Goal: Task Accomplishment & Management: Use online tool/utility

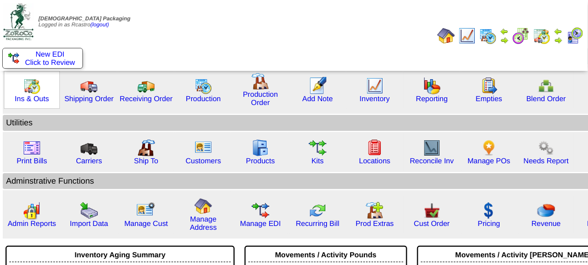
click at [34, 88] on img at bounding box center [32, 86] width 18 height 18
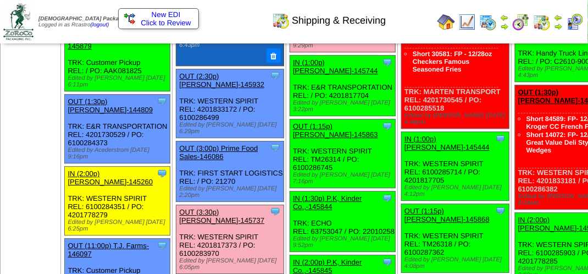
scroll to position [1318, 0]
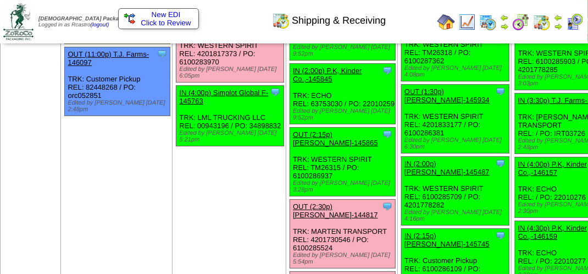
click at [198, 33] on link "OUT (3:30p) Lamb-Weston-145737" at bounding box center [221, 24] width 85 height 16
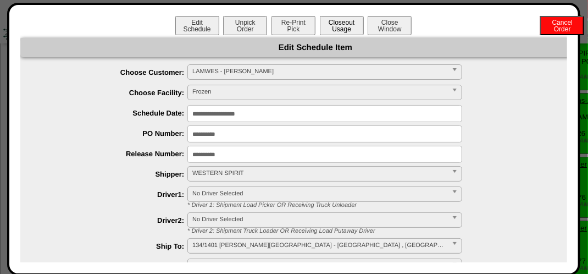
drag, startPoint x: 341, startPoint y: 31, endPoint x: 349, endPoint y: 29, distance: 9.1
click at [348, 29] on button "Closeout Usage" at bounding box center [342, 25] width 44 height 19
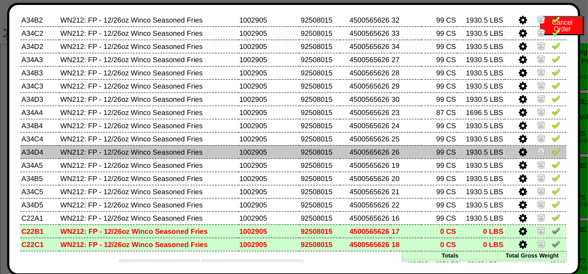
scroll to position [152, 0]
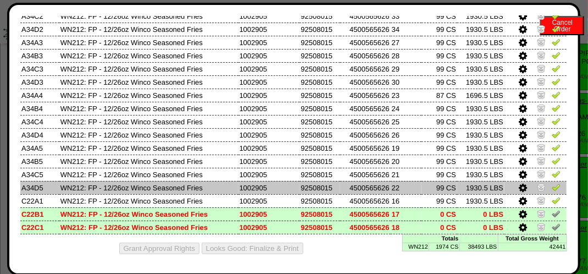
click at [518, 186] on icon at bounding box center [522, 188] width 8 height 10
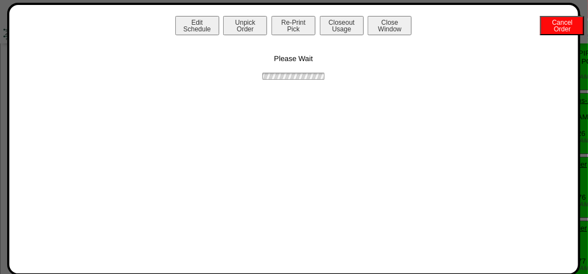
scroll to position [0, 0]
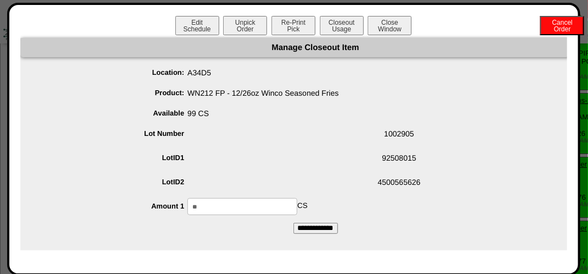
click at [260, 208] on input "**" at bounding box center [242, 206] width 110 height 17
type input "**"
click at [250, 234] on div "Manage Closeout Item Location: A34D5 Product: WN212 FP - 12/26oz Winco Seasoned…" at bounding box center [315, 144] width 590 height 212
click at [309, 230] on input "**********" at bounding box center [315, 227] width 44 height 11
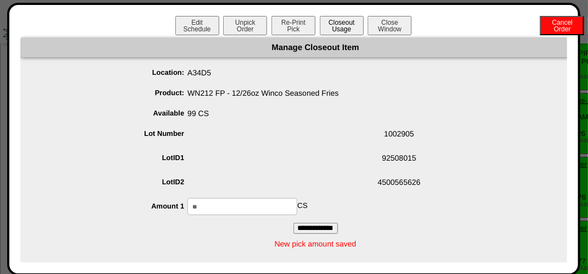
click at [338, 21] on button "Closeout Usage" at bounding box center [342, 25] width 44 height 19
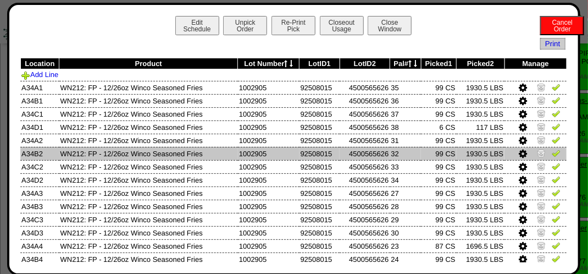
click at [518, 150] on icon at bounding box center [522, 154] width 8 height 10
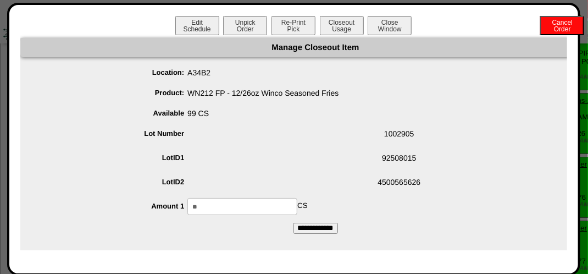
click at [235, 203] on input "**" at bounding box center [242, 206] width 110 height 17
type input "**"
click at [299, 232] on input "**********" at bounding box center [315, 227] width 44 height 11
click at [326, 27] on button "Closeout Usage" at bounding box center [342, 25] width 44 height 19
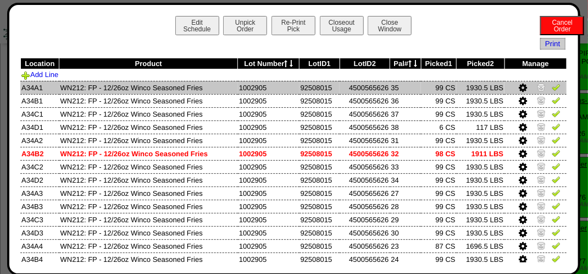
click at [551, 88] on img at bounding box center [555, 86] width 9 height 9
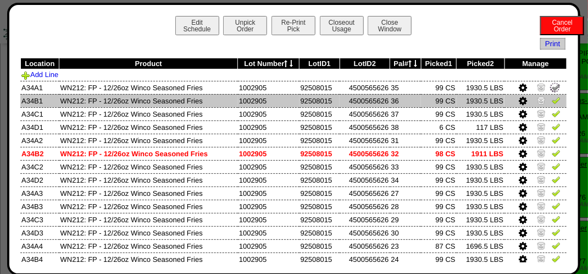
click at [551, 104] on img at bounding box center [555, 100] width 9 height 9
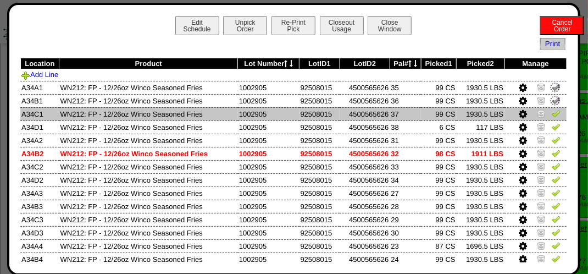
click at [551, 113] on img at bounding box center [555, 113] width 9 height 9
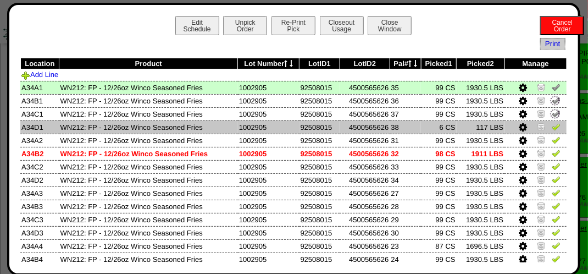
drag, startPoint x: 550, startPoint y: 123, endPoint x: 550, endPoint y: 132, distance: 9.3
click at [551, 124] on img at bounding box center [555, 126] width 9 height 9
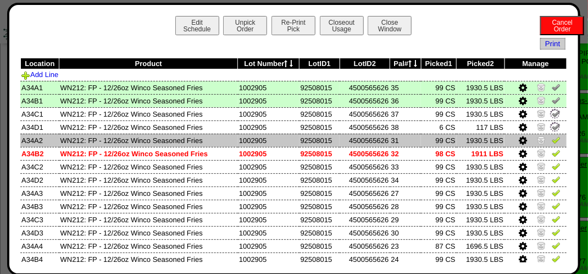
click at [551, 139] on img at bounding box center [555, 139] width 9 height 9
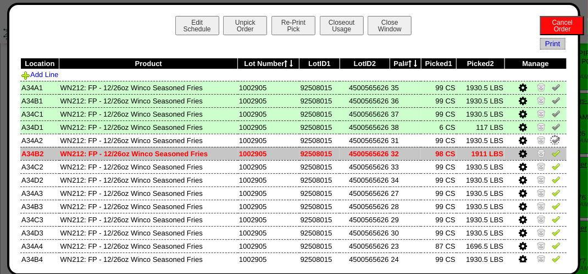
click at [551, 154] on img at bounding box center [555, 152] width 9 height 9
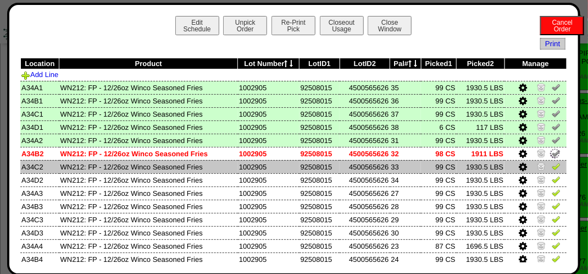
click at [551, 164] on img at bounding box center [555, 165] width 9 height 9
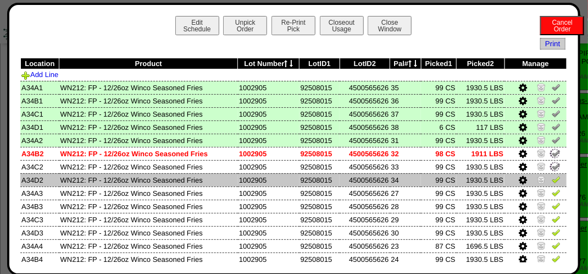
click at [551, 185] on link at bounding box center [555, 181] width 9 height 8
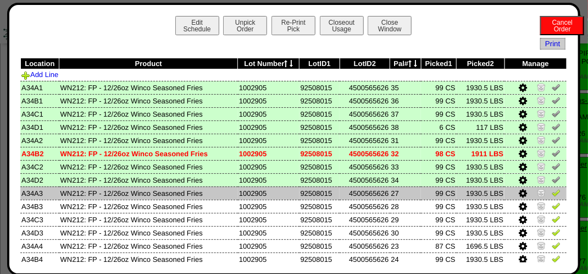
click at [551, 198] on link at bounding box center [555, 194] width 9 height 8
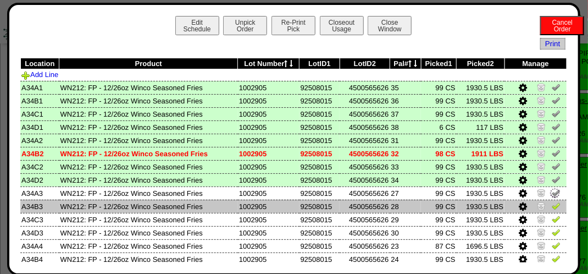
click at [551, 208] on img at bounding box center [555, 205] width 9 height 9
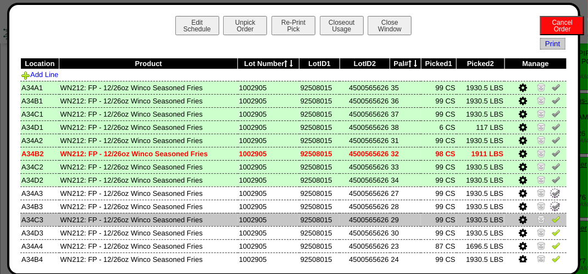
click at [554, 216] on td at bounding box center [535, 219] width 62 height 13
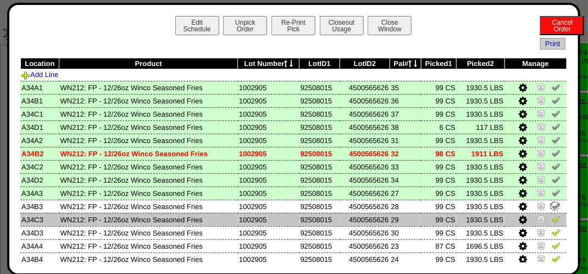
click at [551, 223] on img at bounding box center [555, 218] width 9 height 9
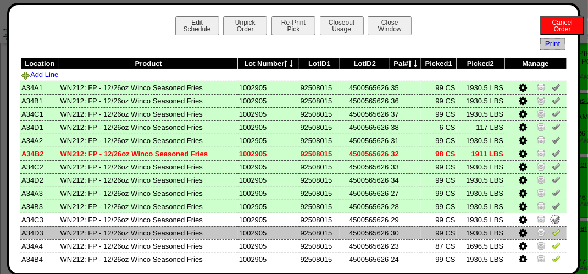
click at [551, 232] on img at bounding box center [555, 231] width 9 height 9
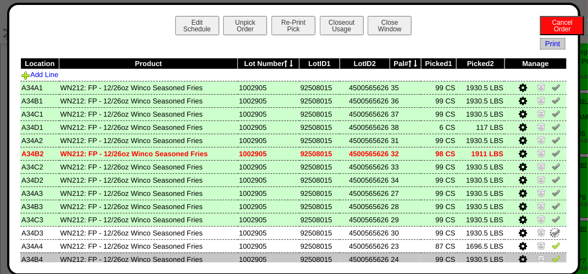
click at [551, 257] on img at bounding box center [555, 258] width 9 height 9
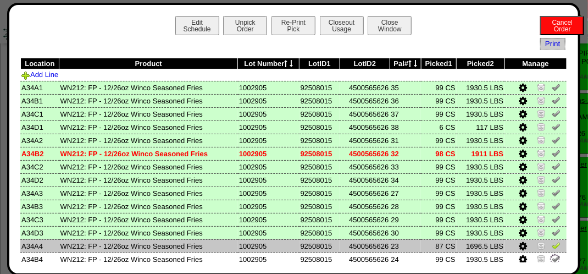
click at [551, 244] on img at bounding box center [555, 245] width 9 height 9
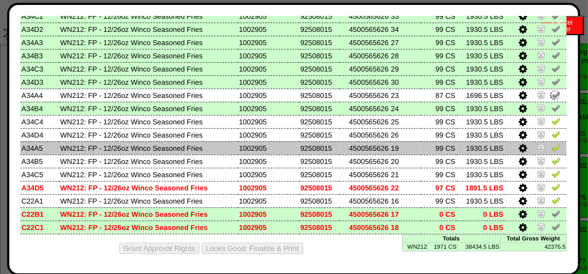
scroll to position [152, 0]
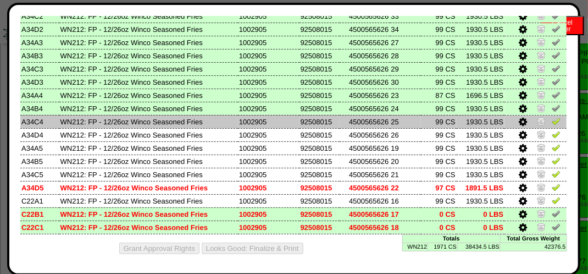
click at [551, 118] on img at bounding box center [555, 120] width 9 height 9
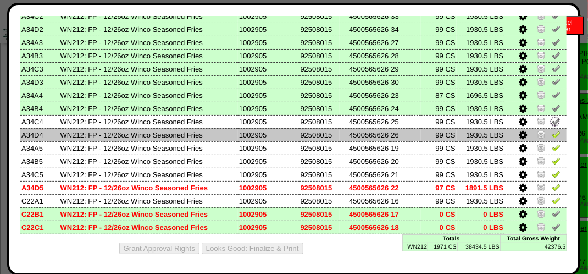
click at [551, 133] on img at bounding box center [555, 134] width 9 height 9
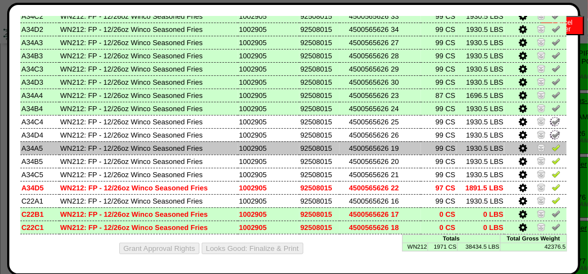
click at [551, 144] on img at bounding box center [555, 147] width 9 height 9
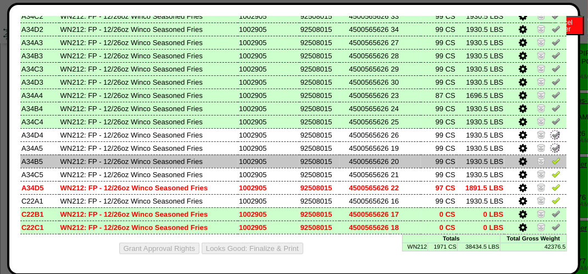
click at [551, 156] on img at bounding box center [555, 160] width 9 height 9
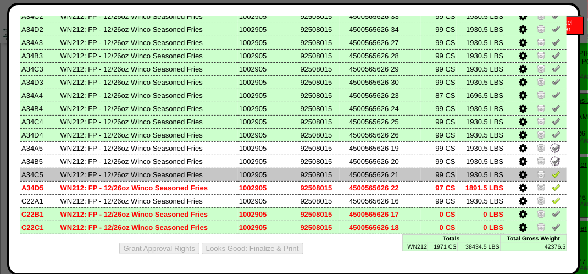
click at [551, 170] on img at bounding box center [555, 173] width 9 height 9
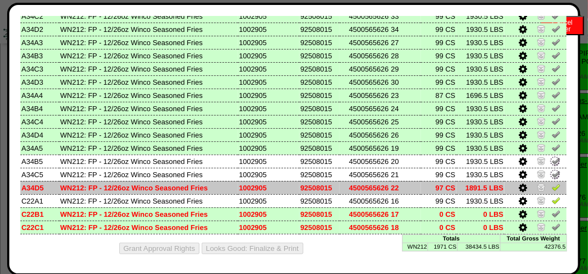
click at [551, 185] on img at bounding box center [555, 186] width 9 height 9
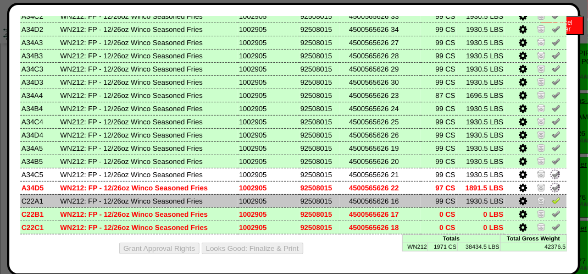
click at [551, 196] on img at bounding box center [555, 200] width 9 height 9
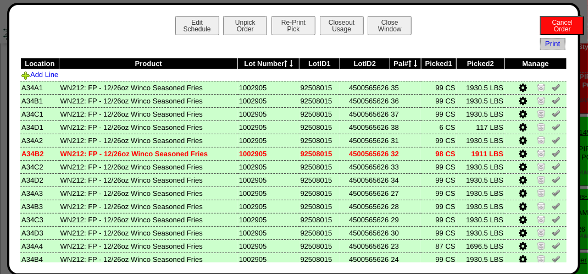
scroll to position [1153, 0]
click at [347, 21] on button "Closeout Usage" at bounding box center [342, 25] width 44 height 19
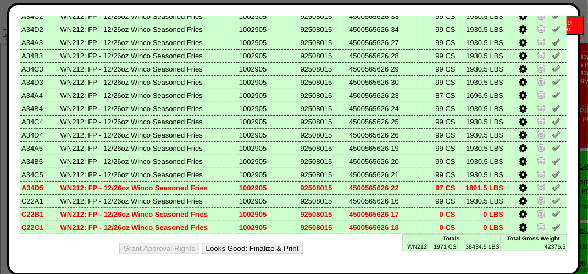
scroll to position [1208, 0]
click at [230, 247] on button "Looks Good: Finalize & Print" at bounding box center [253, 248] width 102 height 12
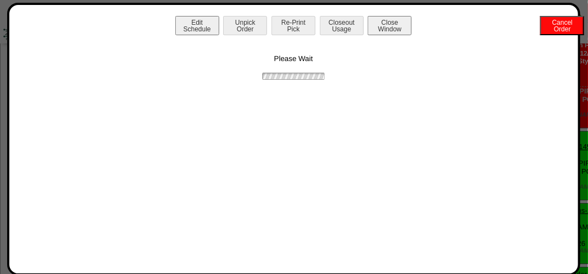
scroll to position [0, 0]
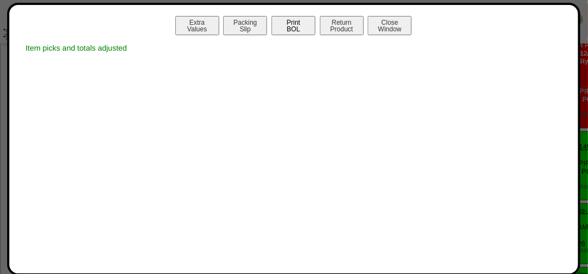
click at [283, 32] on button "Print BOL" at bounding box center [293, 25] width 44 height 19
